Goal: Find specific page/section: Find specific page/section

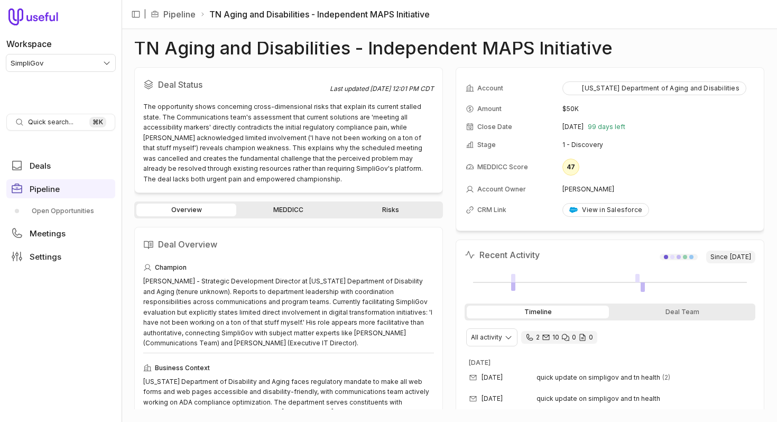
click at [98, 61] on html "Workspace SimpliGov Quick search... ⌘ K Deals Pipeline Open Opportunities Meeti…" at bounding box center [388, 211] width 777 height 422
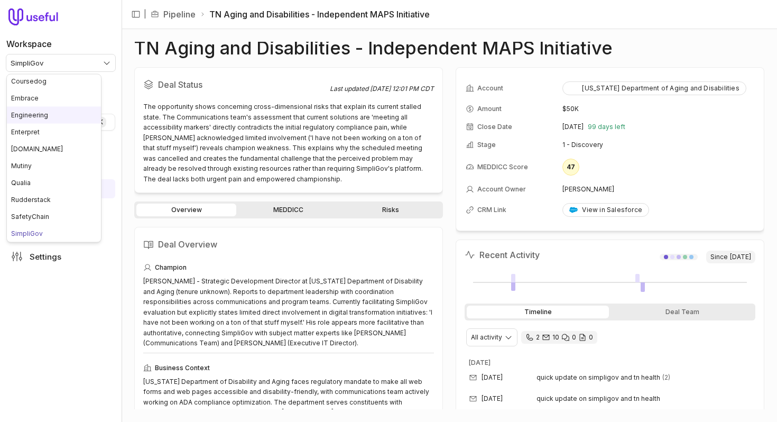
scroll to position [103, 0]
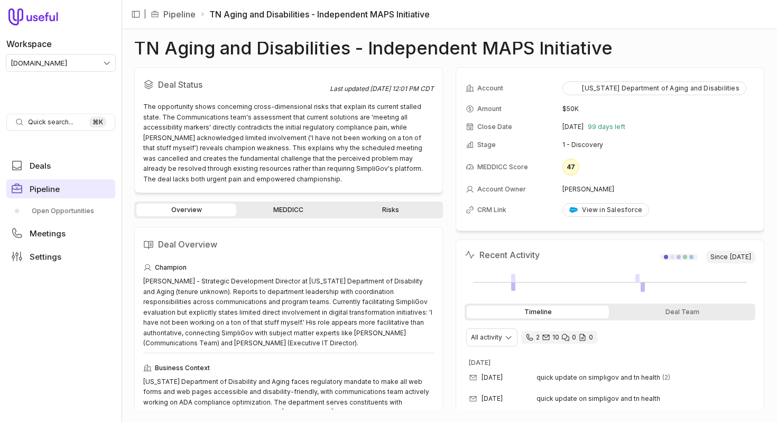
click at [63, 193] on link "Pipeline" at bounding box center [60, 188] width 109 height 19
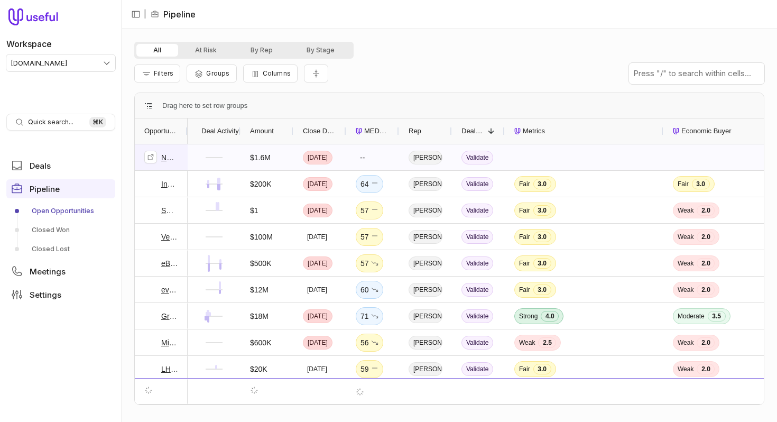
click at [164, 162] on link "Nmible Ltd." at bounding box center [169, 157] width 17 height 13
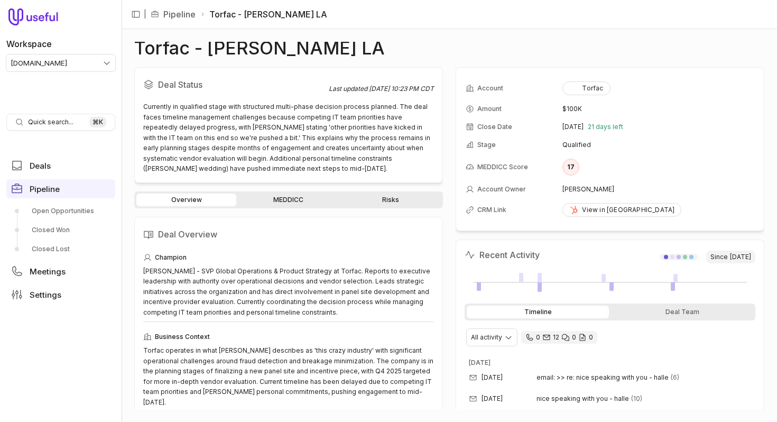
click at [461, 54] on div "Torfac - Quirk's LA Deal Status Last updated Oct 10, 2025, 10:23 PM CDT Current…" at bounding box center [449, 225] width 630 height 367
